Goal: Find specific page/section: Find specific page/section

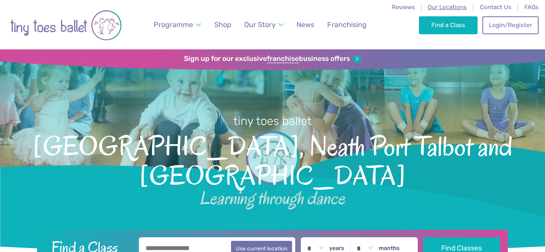
click at [444, 7] on span "Our Locations" at bounding box center [447, 7] width 39 height 7
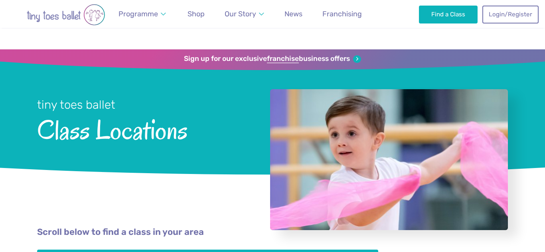
scroll to position [167, 0]
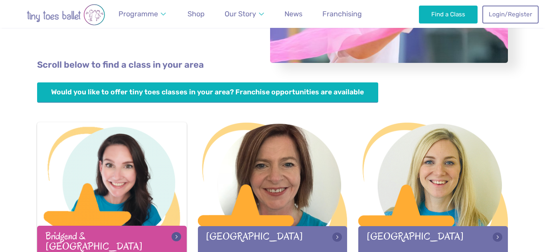
click at [129, 173] on div at bounding box center [112, 174] width 150 height 105
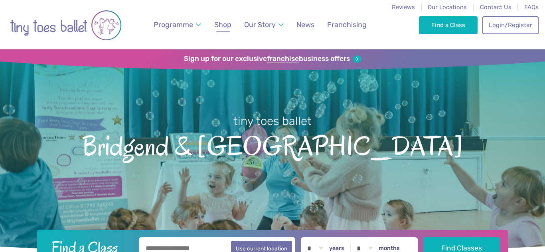
click at [227, 26] on span "Shop" at bounding box center [222, 24] width 17 height 8
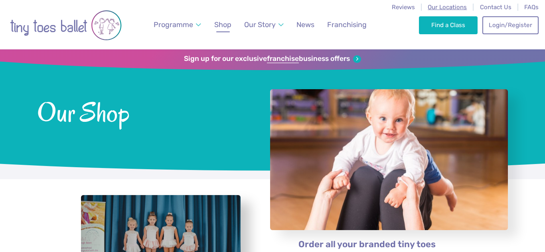
click at [455, 6] on span "Our Locations" at bounding box center [447, 7] width 39 height 7
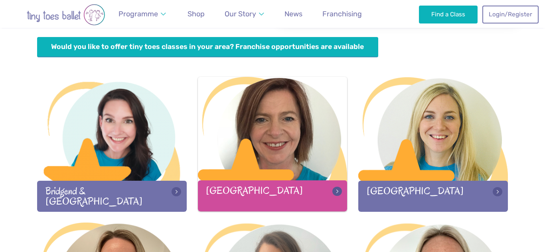
scroll to position [215, 0]
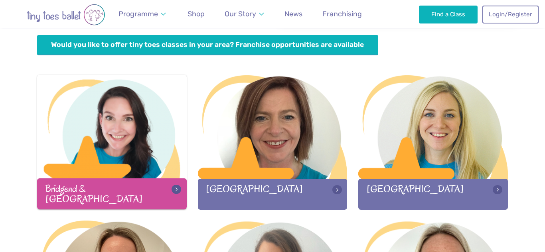
click at [159, 182] on div "Bridgend & [GEOGRAPHIC_DATA]" at bounding box center [112, 194] width 150 height 31
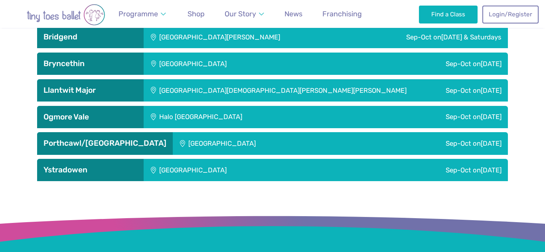
scroll to position [1341, 0]
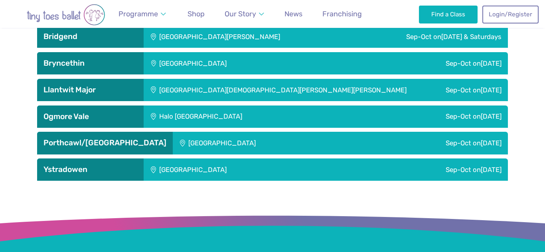
click at [102, 167] on h3 "Ystradowen" at bounding box center [90, 170] width 94 height 10
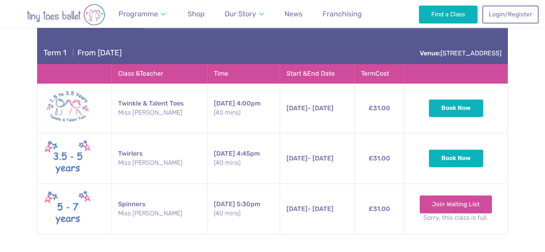
scroll to position [1494, 0]
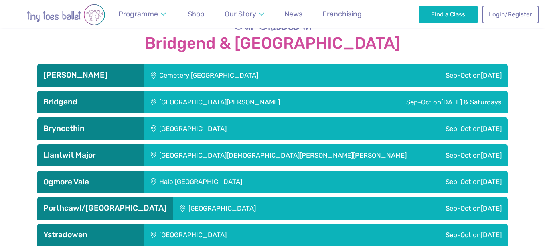
scroll to position [1293, 0]
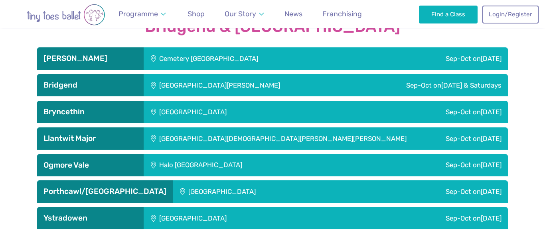
click at [114, 83] on h3 "Bridgend" at bounding box center [90, 86] width 94 height 10
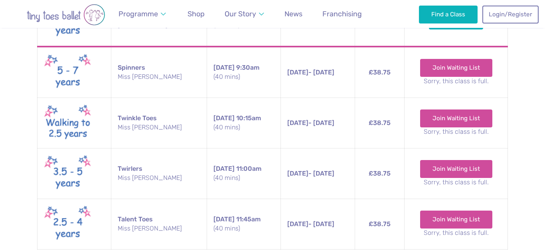
scroll to position [1550, 0]
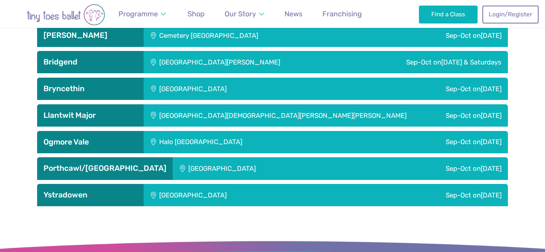
scroll to position [1315, 0]
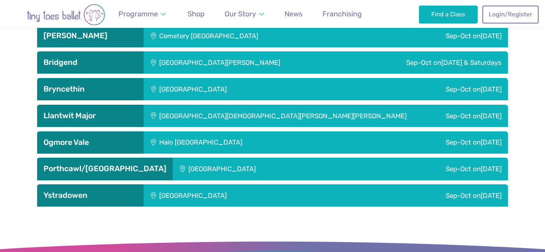
click at [94, 60] on h3 "Bridgend" at bounding box center [90, 63] width 94 height 10
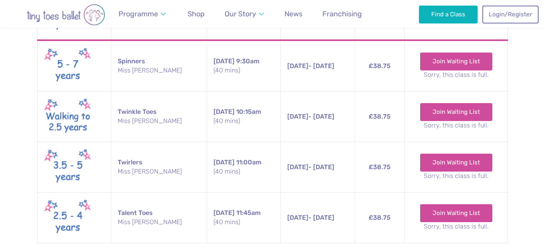
scroll to position [1555, 0]
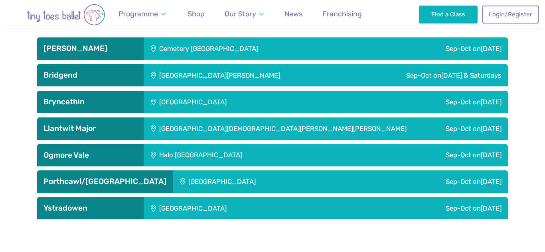
scroll to position [1305, 0]
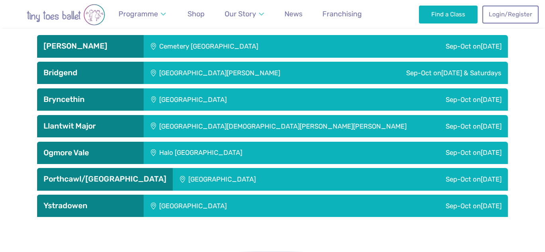
click at [116, 71] on h3 "Bridgend" at bounding box center [90, 73] width 94 height 10
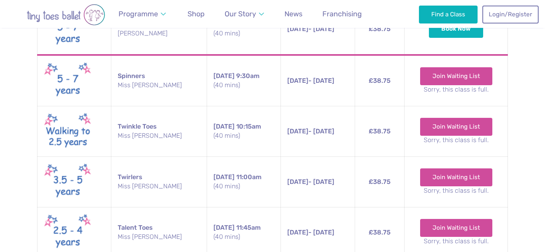
scroll to position [1541, 0]
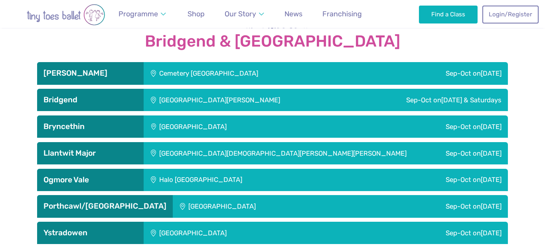
scroll to position [1282, 0]
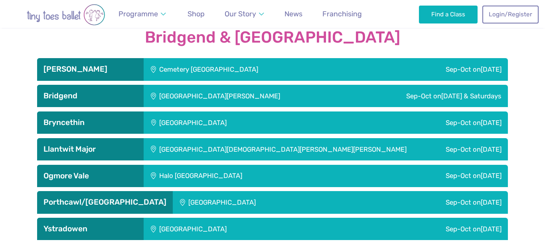
click at [122, 98] on h3 "Bridgend" at bounding box center [90, 96] width 94 height 10
click at [75, 95] on h3 "Bridgend" at bounding box center [90, 96] width 94 height 10
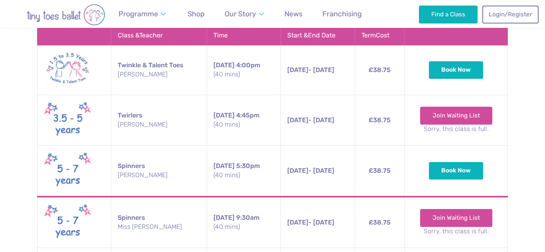
scroll to position [1381, 0]
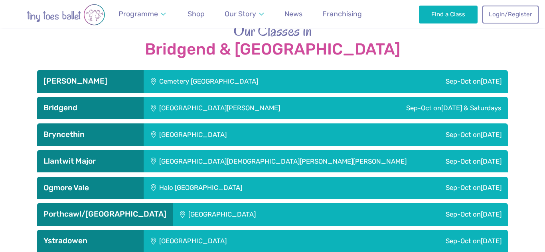
scroll to position [1271, 0]
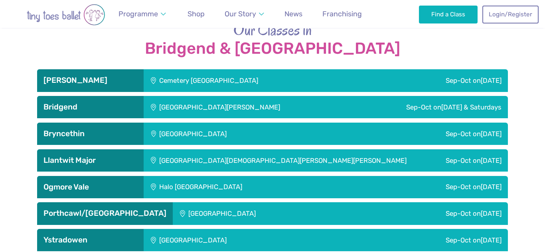
click at [98, 104] on h3 "Bridgend" at bounding box center [90, 107] width 94 height 10
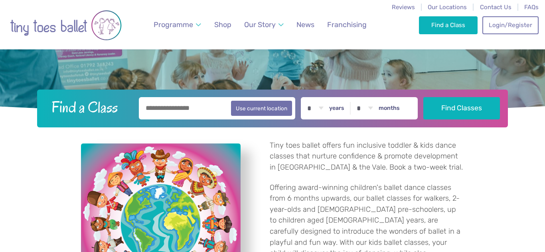
scroll to position [0, 0]
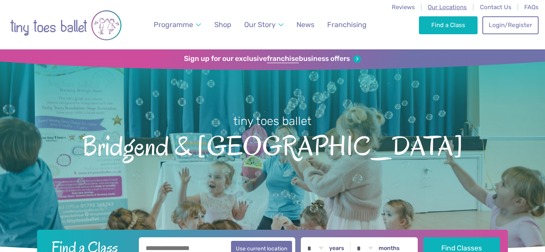
click at [448, 7] on span "Our Locations" at bounding box center [447, 7] width 39 height 7
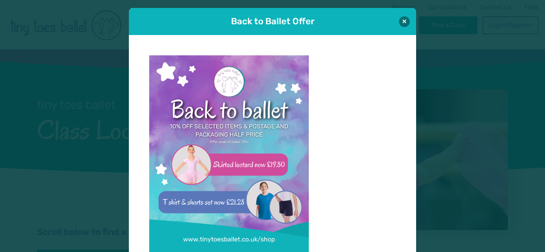
scroll to position [8, 0]
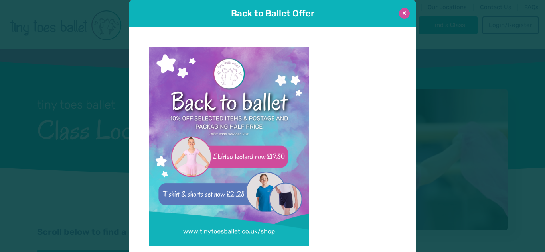
click at [404, 14] on button at bounding box center [404, 13] width 11 height 11
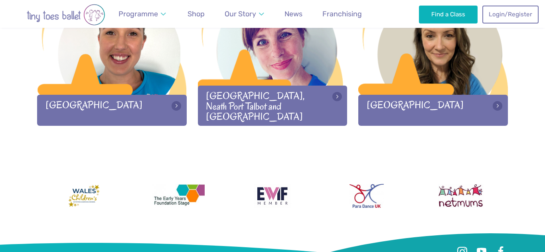
scroll to position [1152, 0]
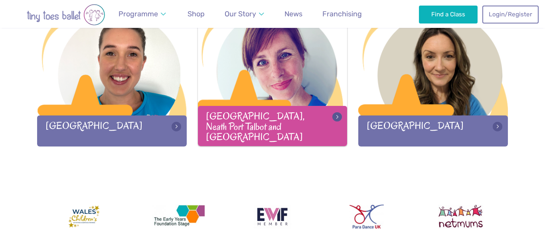
click at [313, 91] on div at bounding box center [273, 64] width 150 height 105
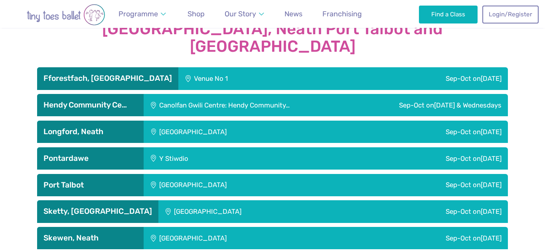
scroll to position [1340, 0]
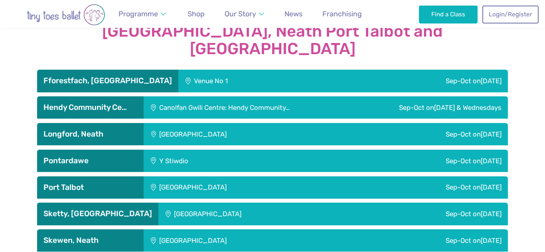
click at [301, 70] on div "Venue No 1" at bounding box center [252, 81] width 148 height 22
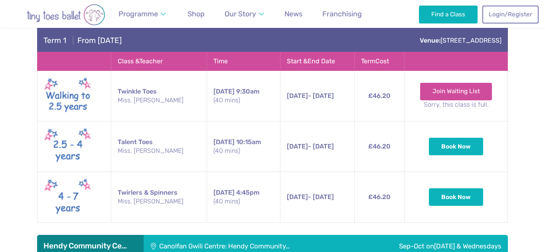
scroll to position [1417, 0]
